Goal: Navigation & Orientation: Understand site structure

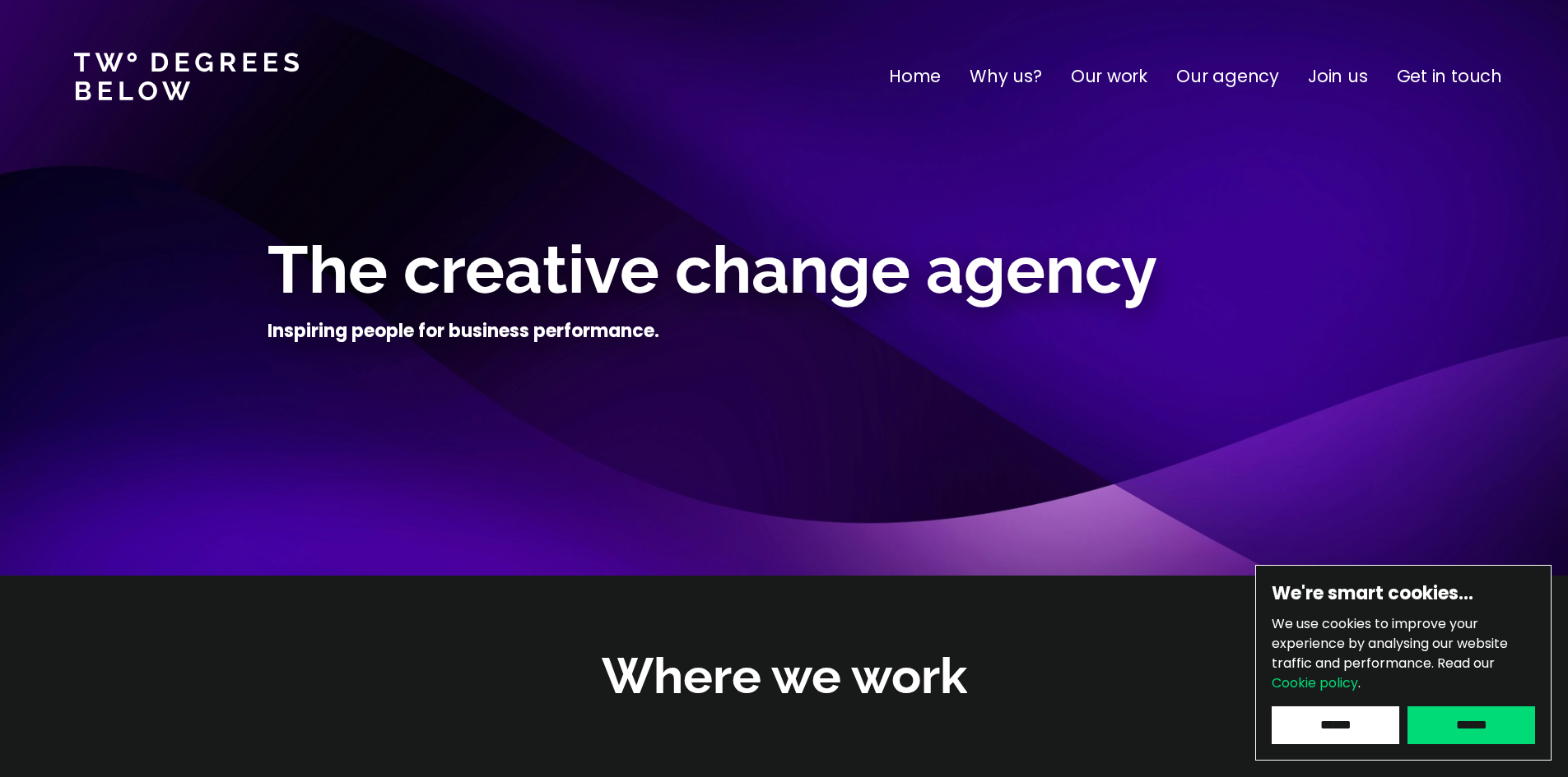
click at [1119, 76] on p "Our work" at bounding box center [1108, 76] width 77 height 26
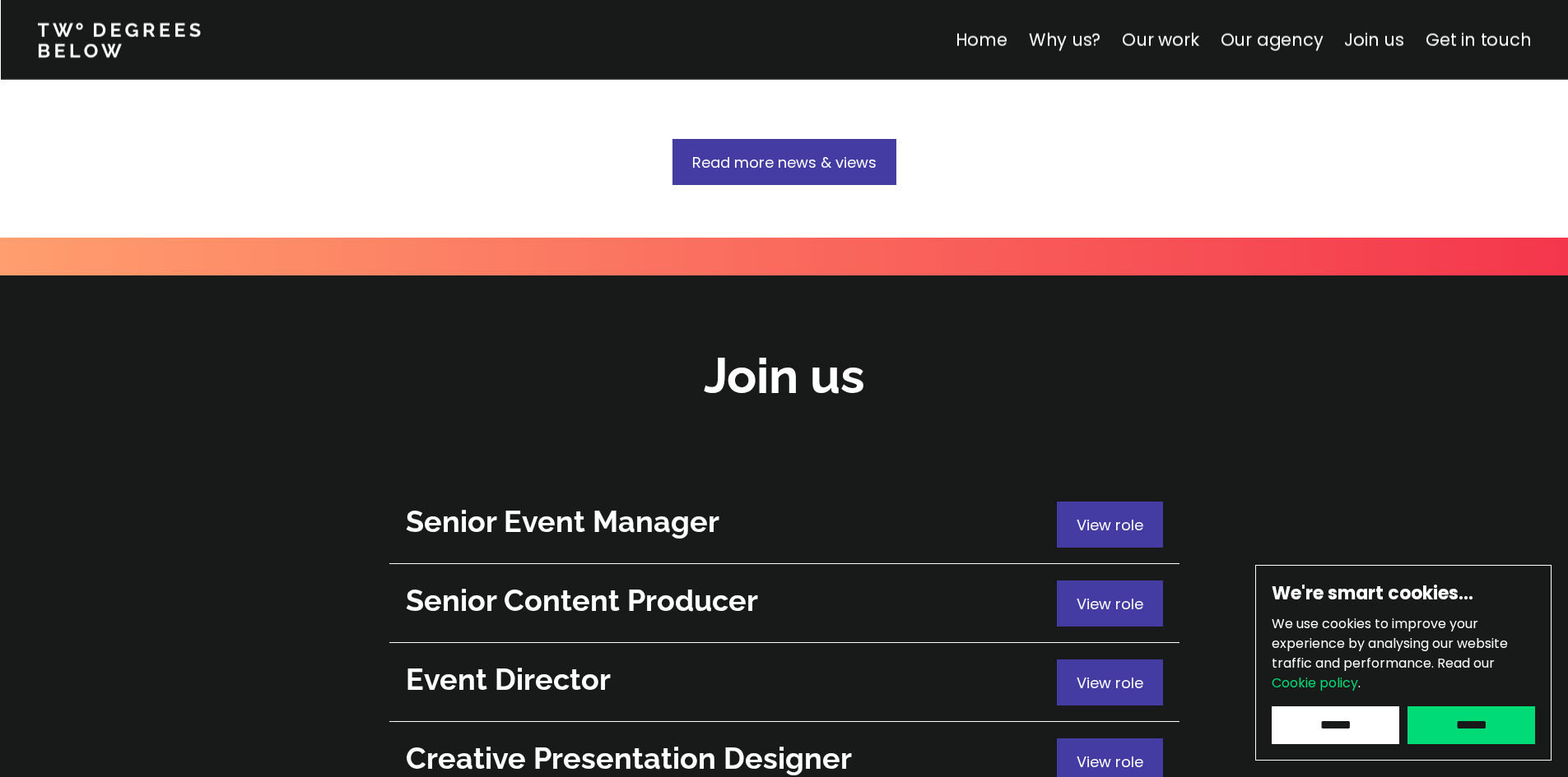
scroll to position [5799, 0]
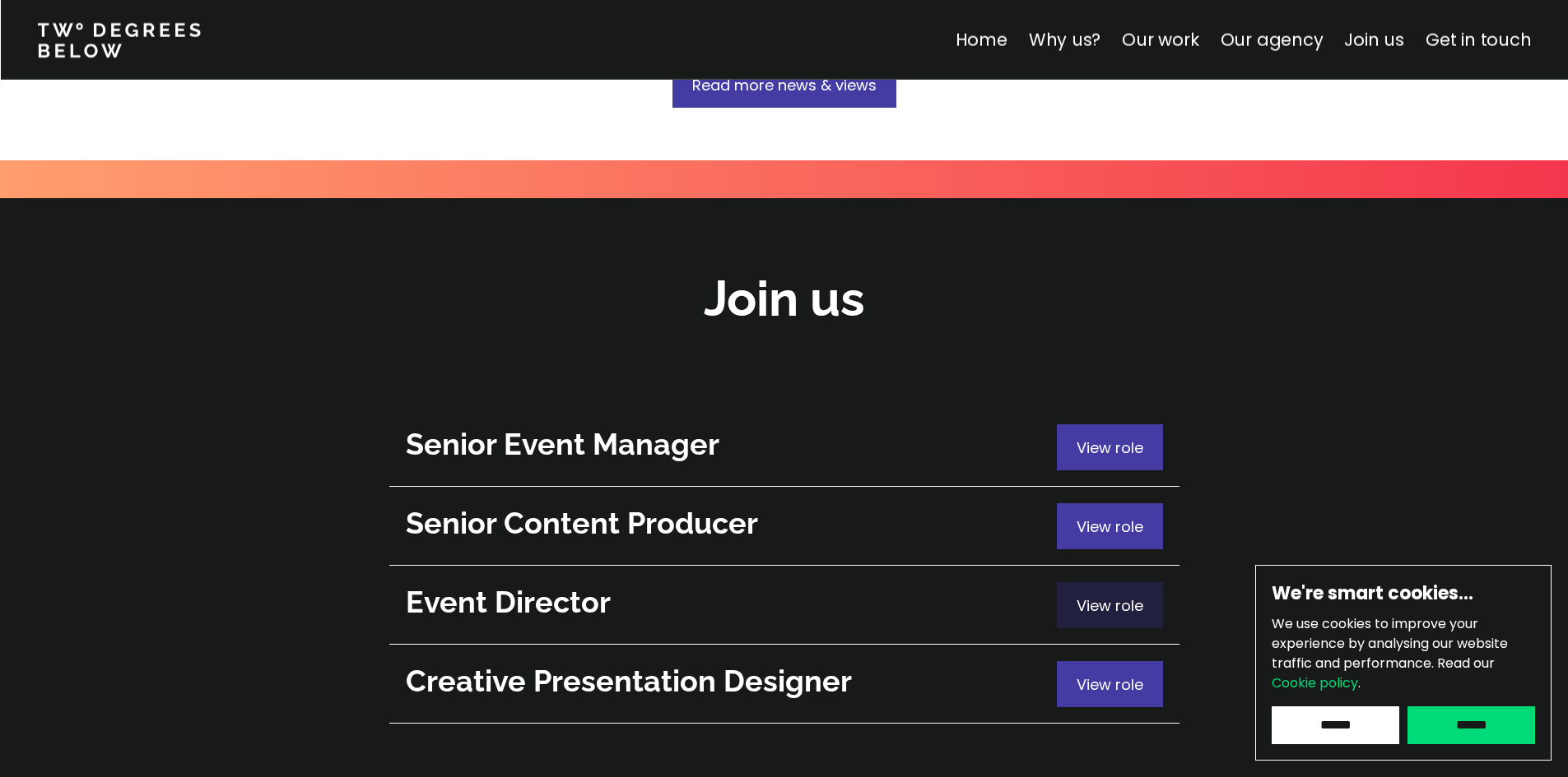
click at [1108, 596] on span "View role" at bounding box center [1109, 605] width 67 height 20
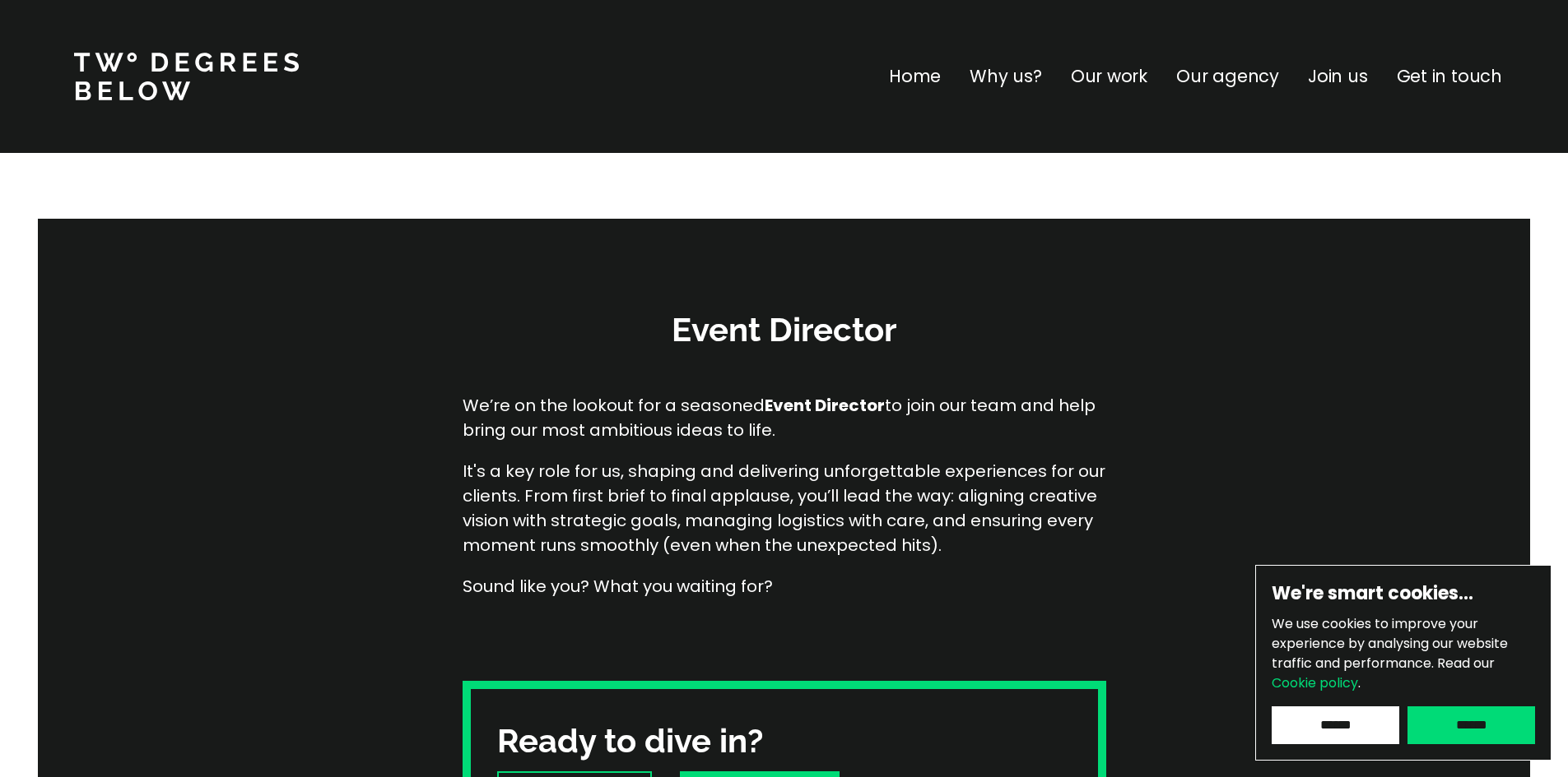
click at [1227, 80] on p "Our agency" at bounding box center [1227, 76] width 103 height 26
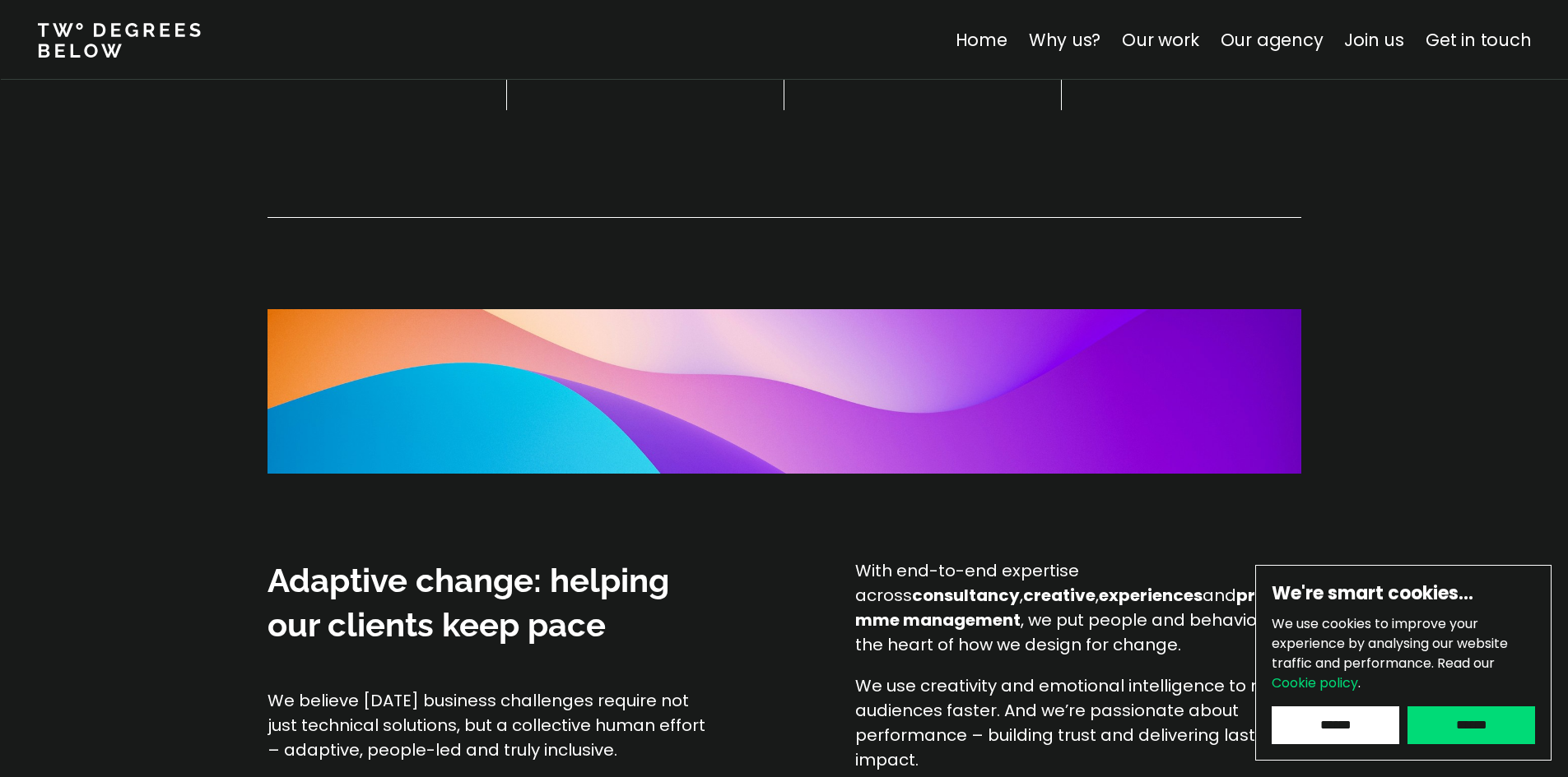
scroll to position [858, 0]
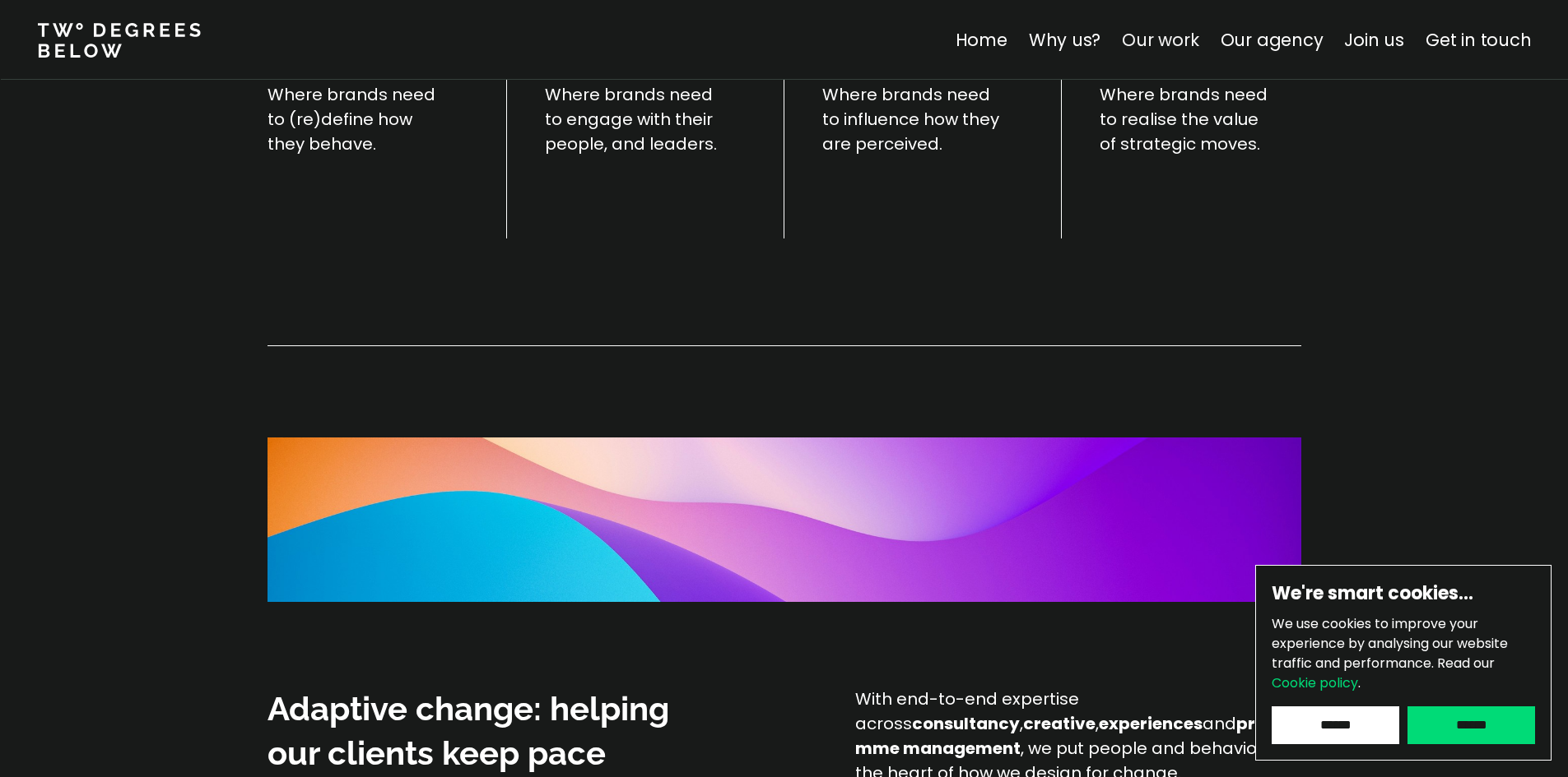
click at [1173, 43] on link "Our work" at bounding box center [1160, 40] width 77 height 24
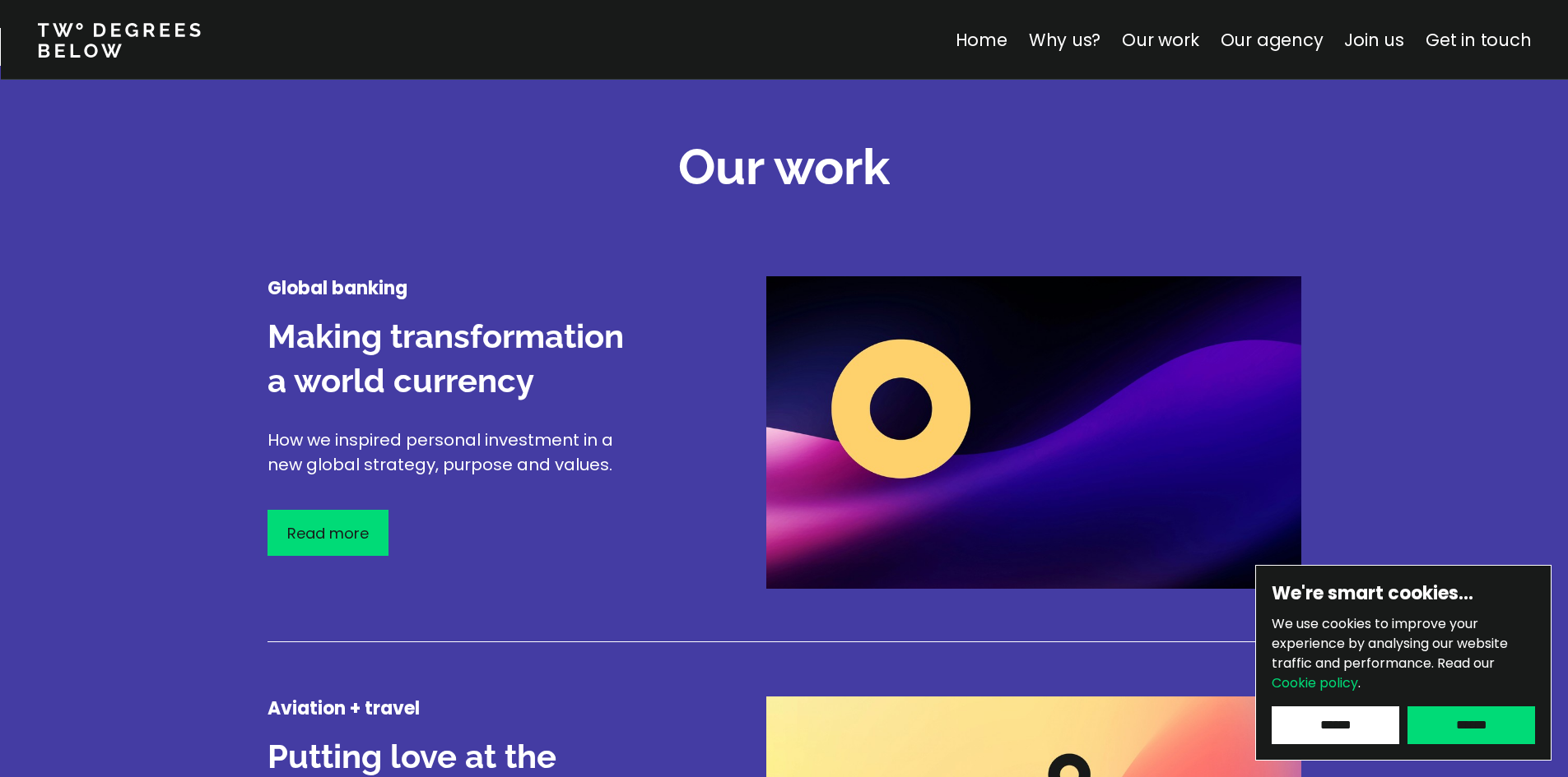
scroll to position [1927, 0]
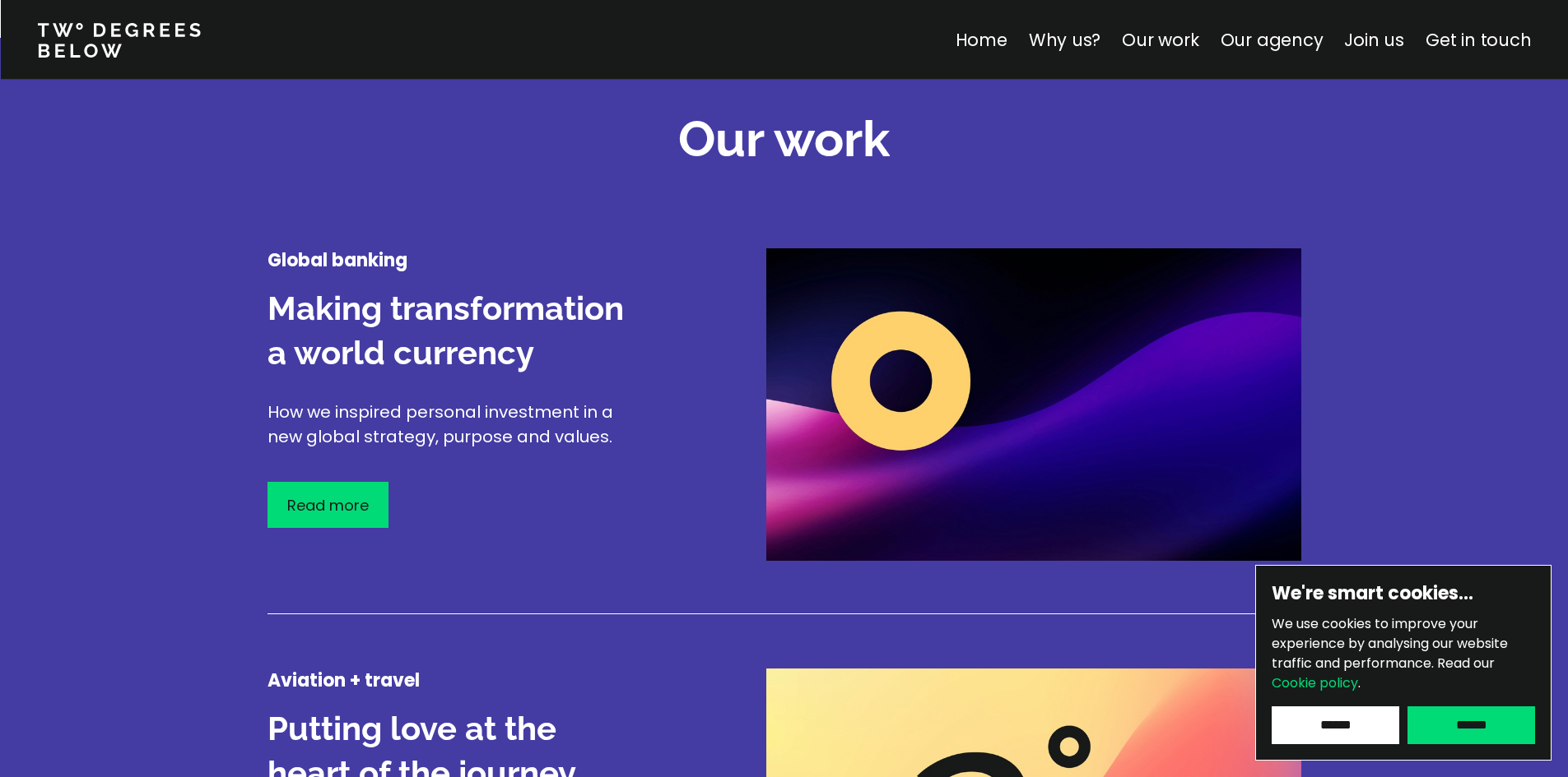
scroll to position [3495, 0]
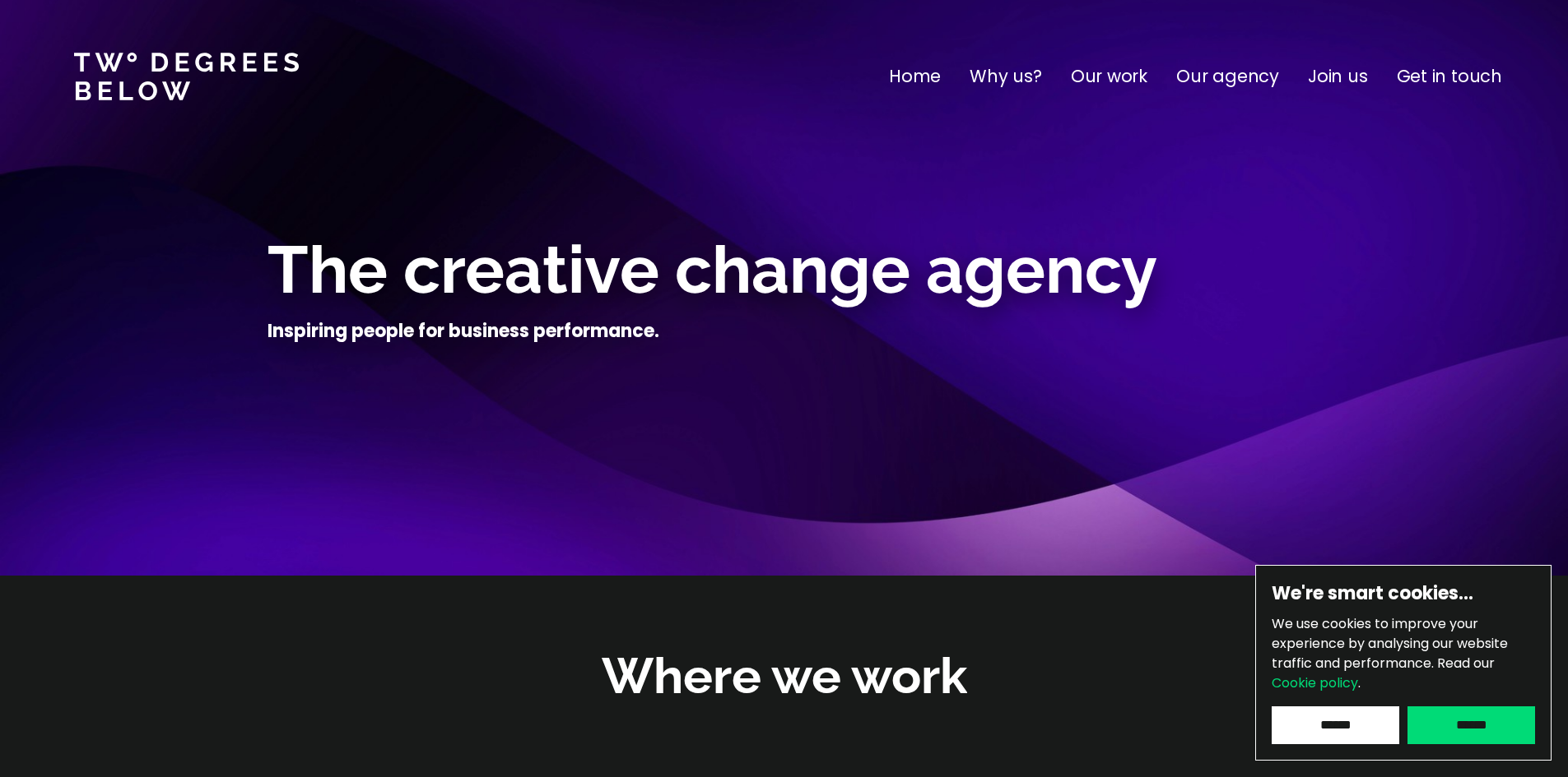
click at [1220, 75] on p "Our agency" at bounding box center [1227, 76] width 103 height 26
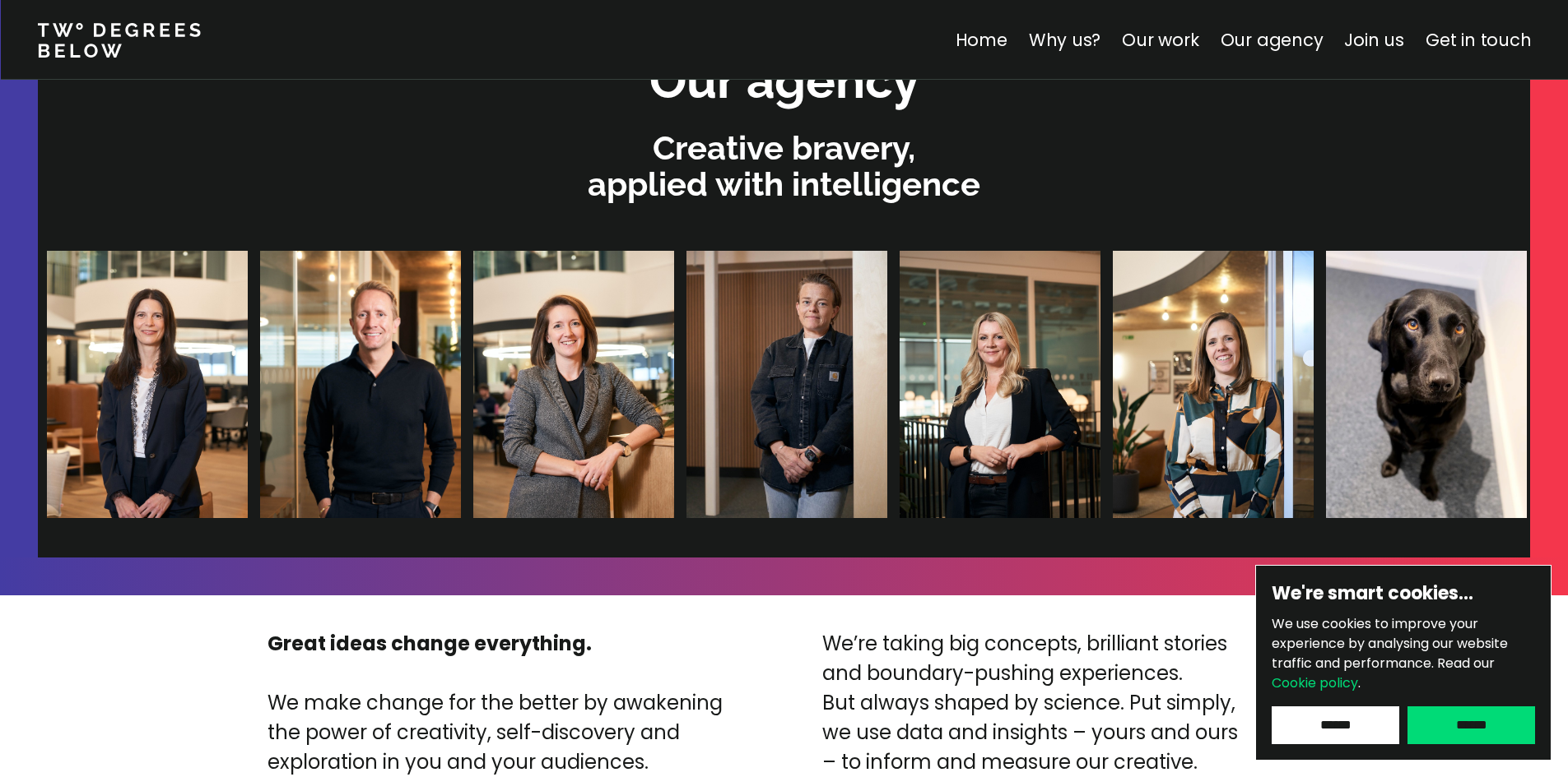
scroll to position [3495, 0]
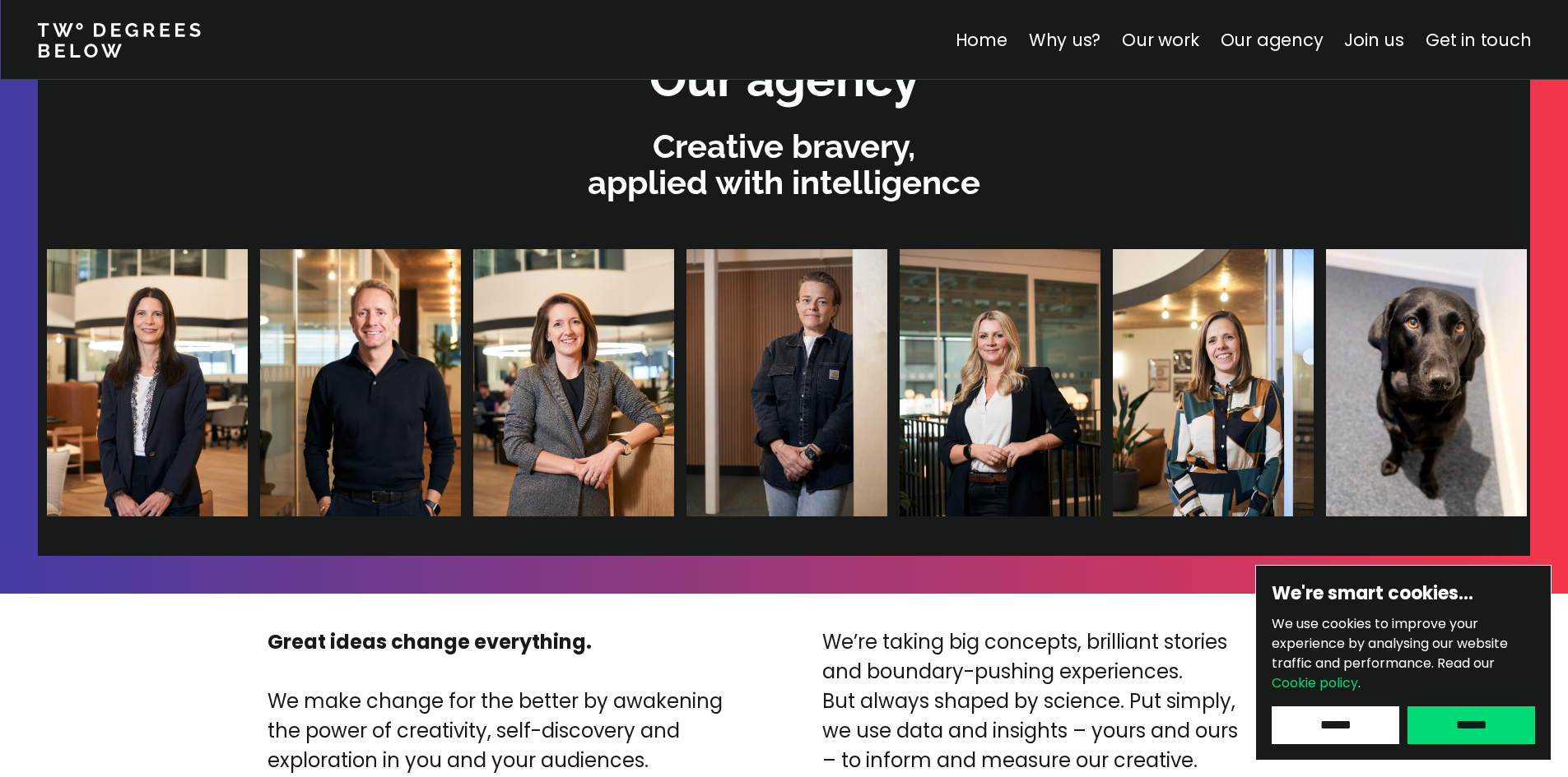
click at [908, 427] on img at bounding box center [946, 383] width 201 height 268
click at [1135, 424] on img at bounding box center [1200, 383] width 201 height 268
click at [749, 429] on img at bounding box center [755, 383] width 201 height 268
